Goal: Task Accomplishment & Management: Manage account settings

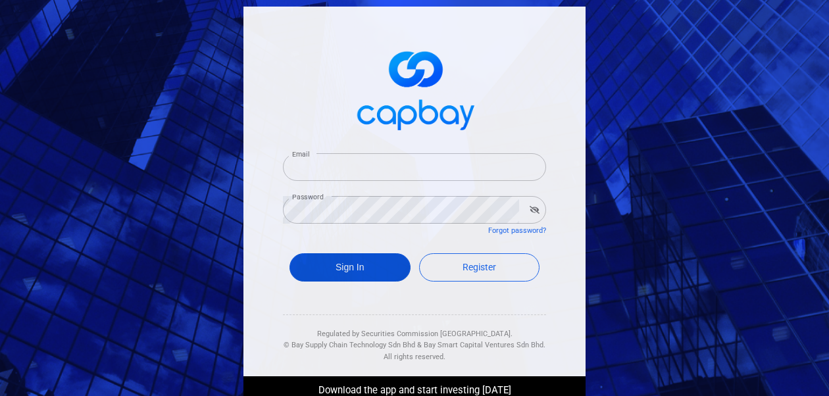
type input "[EMAIL_ADDRESS][DOMAIN_NAME]"
click at [319, 265] on button "Sign In" at bounding box center [350, 267] width 121 height 28
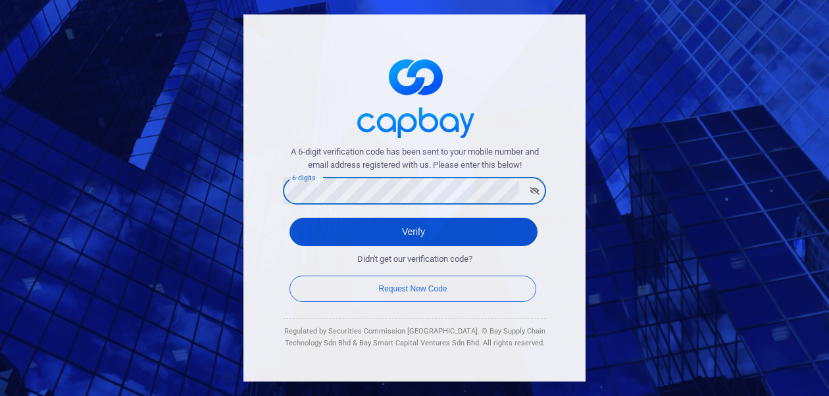
click at [320, 234] on button "Verify" at bounding box center [414, 232] width 248 height 28
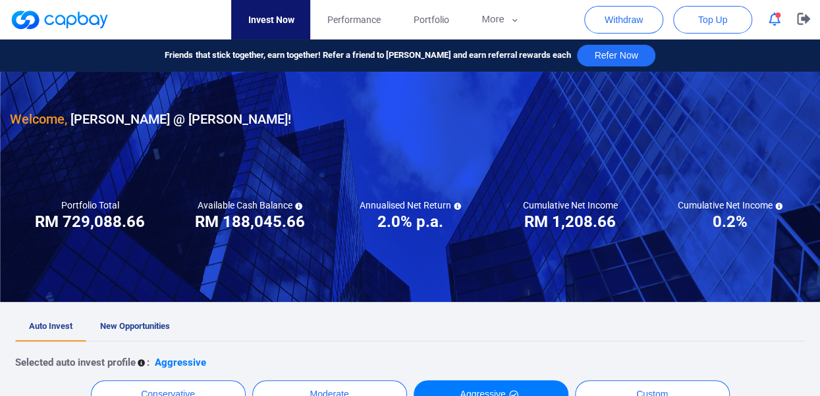
click at [486, 142] on div at bounding box center [410, 187] width 820 height 230
click at [802, 20] on icon "button" at bounding box center [803, 19] width 13 height 12
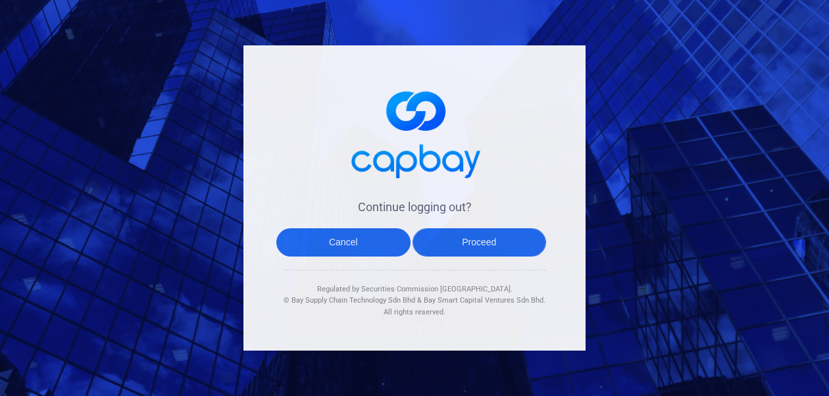
click at [481, 236] on button "Proceed" at bounding box center [480, 242] width 134 height 28
